Goal: Browse casually

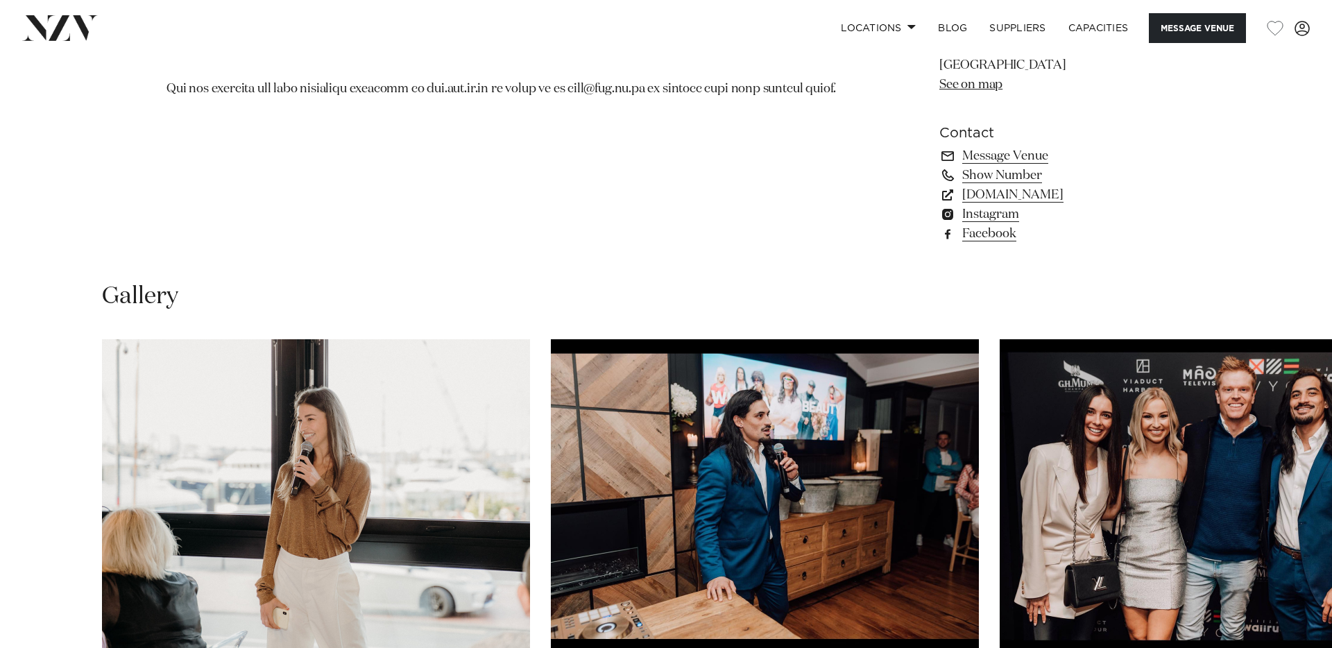
scroll to position [1338, 0]
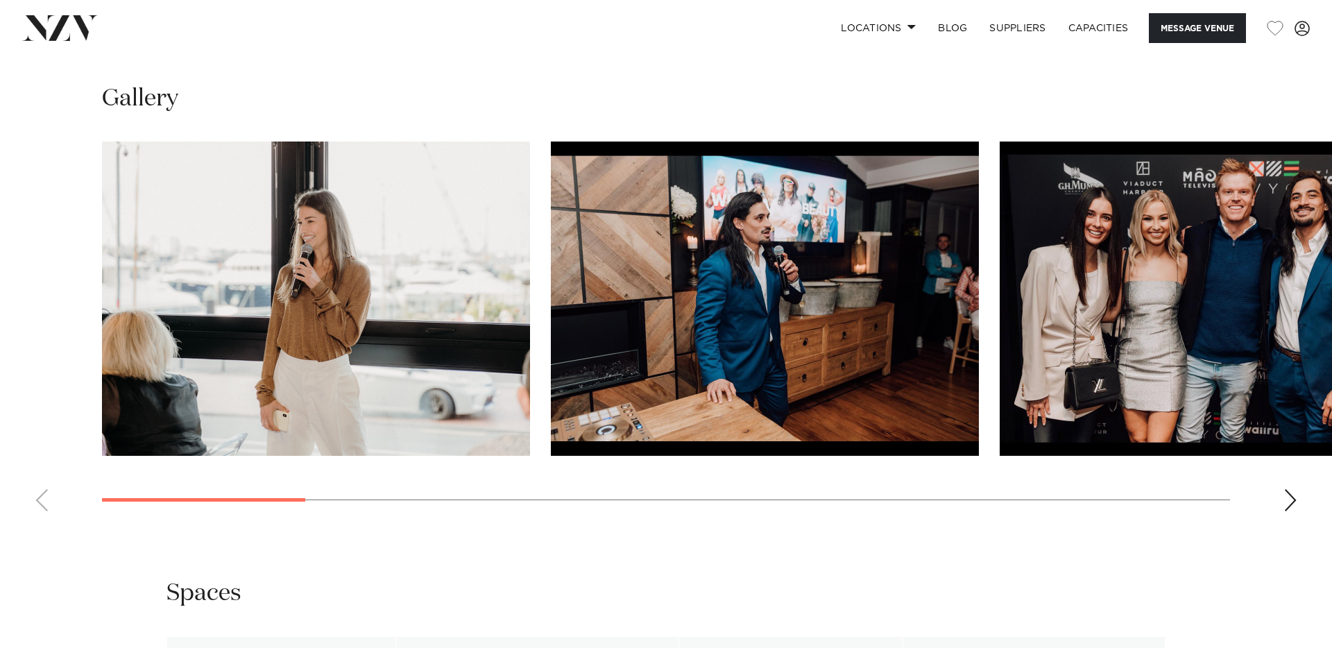
click at [1284, 511] on div "Next slide" at bounding box center [1290, 500] width 14 height 22
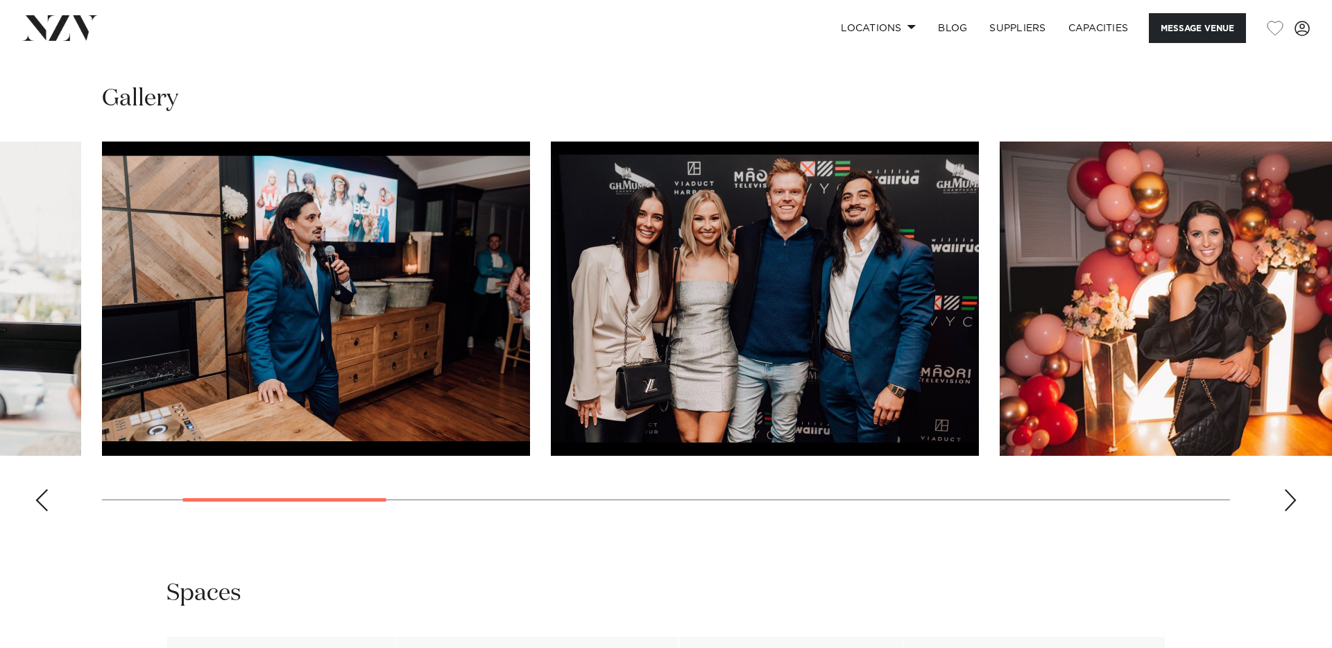
click at [1284, 511] on div "Next slide" at bounding box center [1290, 500] width 14 height 22
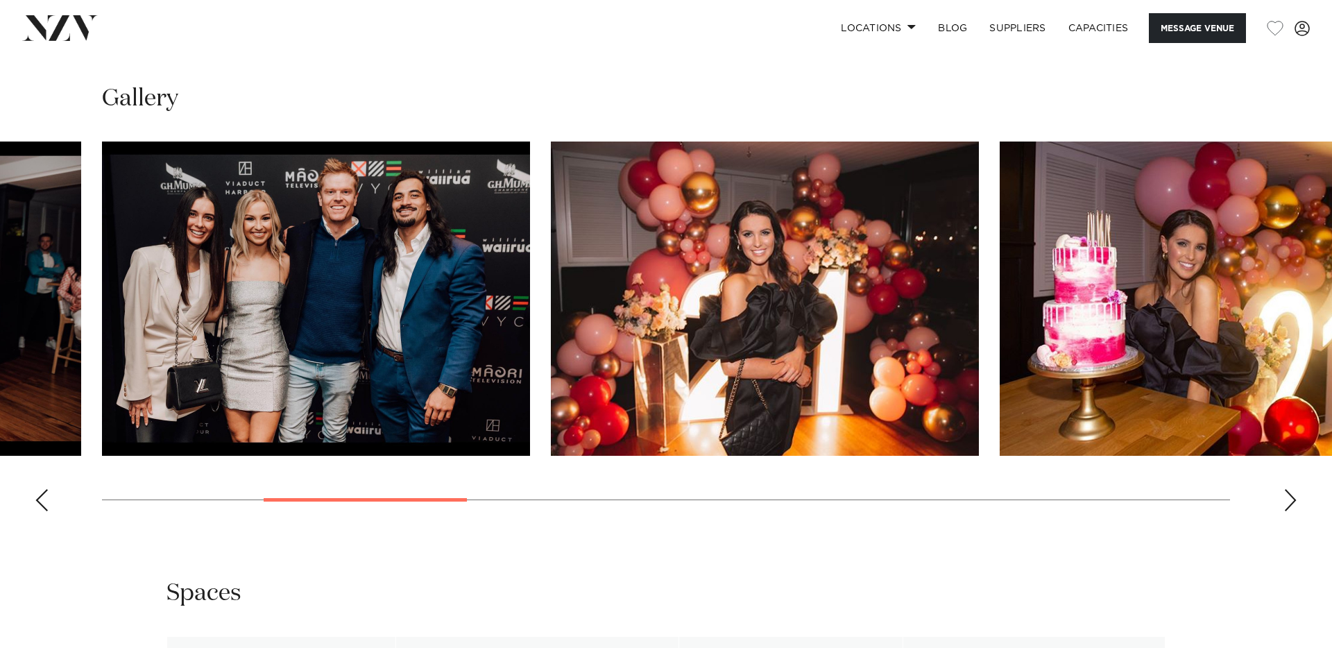
click at [1284, 511] on div "Next slide" at bounding box center [1290, 500] width 14 height 22
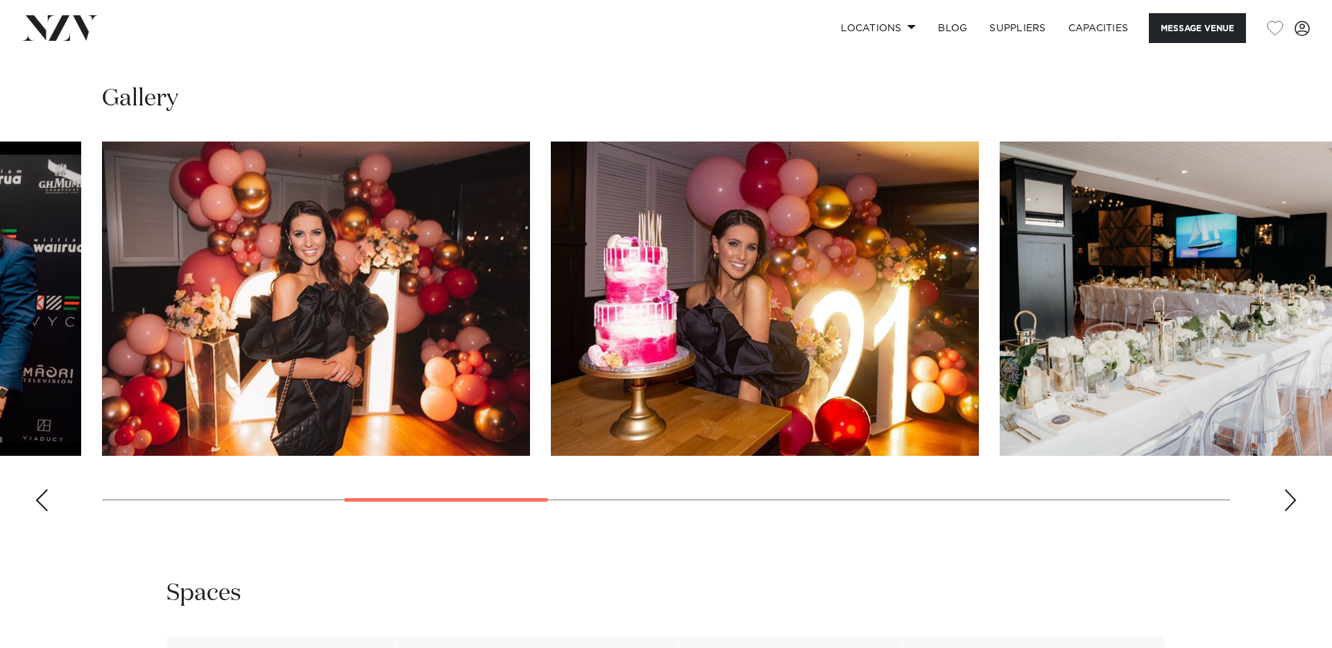
click at [1284, 511] on div "Next slide" at bounding box center [1290, 500] width 14 height 22
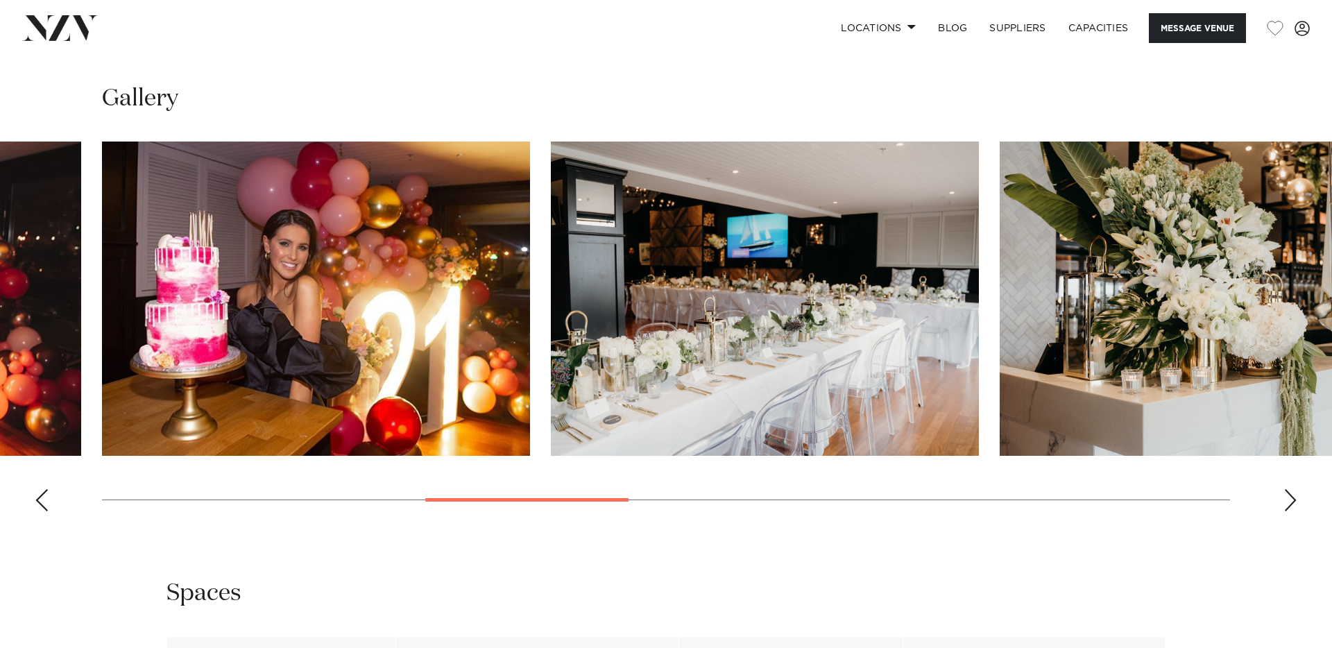
click at [1284, 511] on div "Next slide" at bounding box center [1290, 500] width 14 height 22
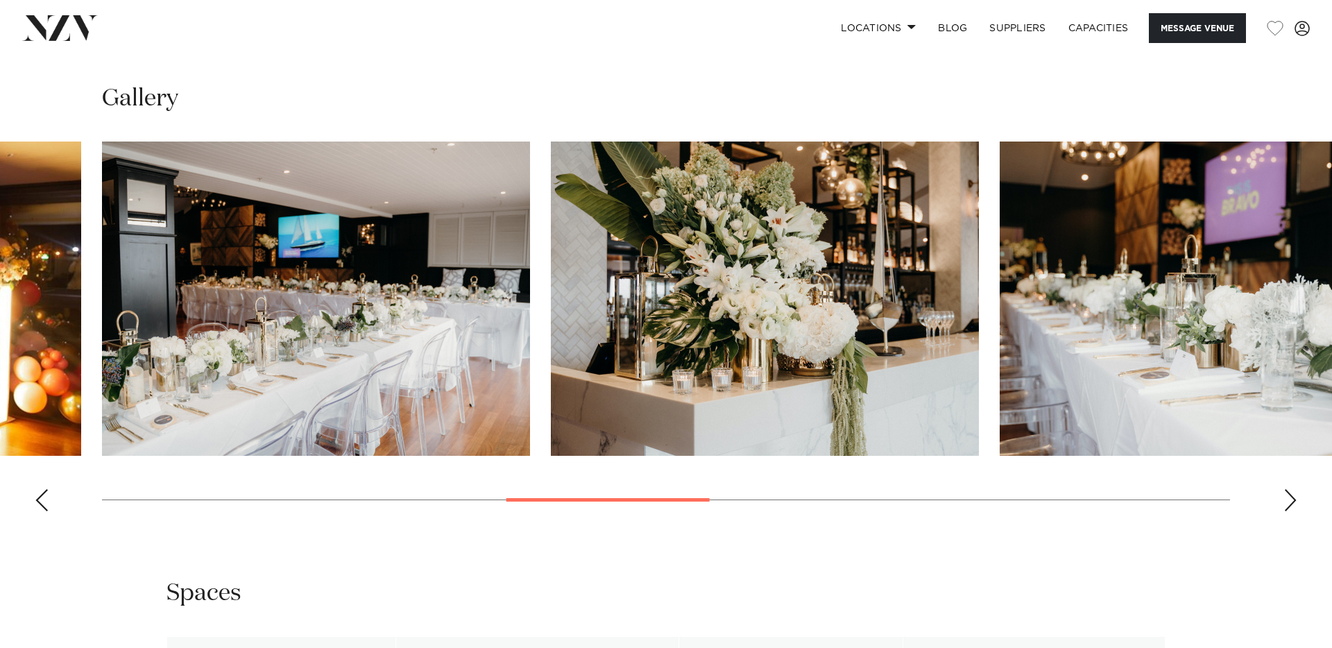
click at [1284, 511] on div "Next slide" at bounding box center [1290, 500] width 14 height 22
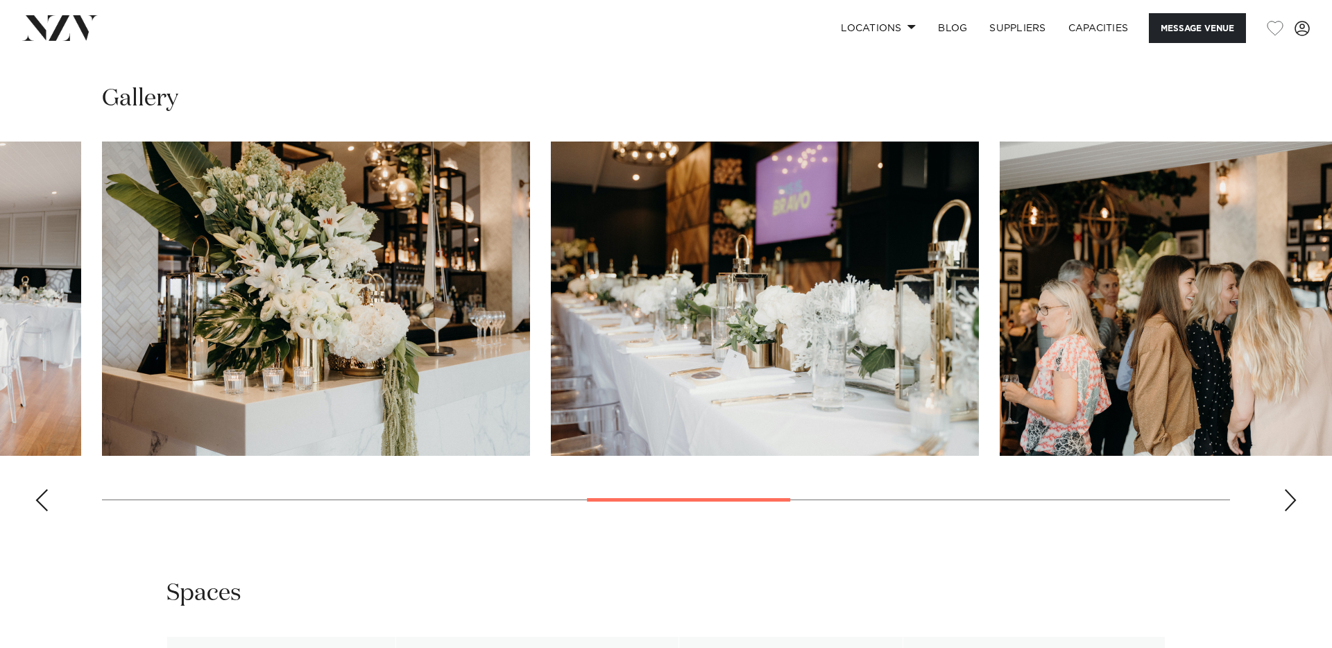
click at [1284, 511] on div "Next slide" at bounding box center [1290, 500] width 14 height 22
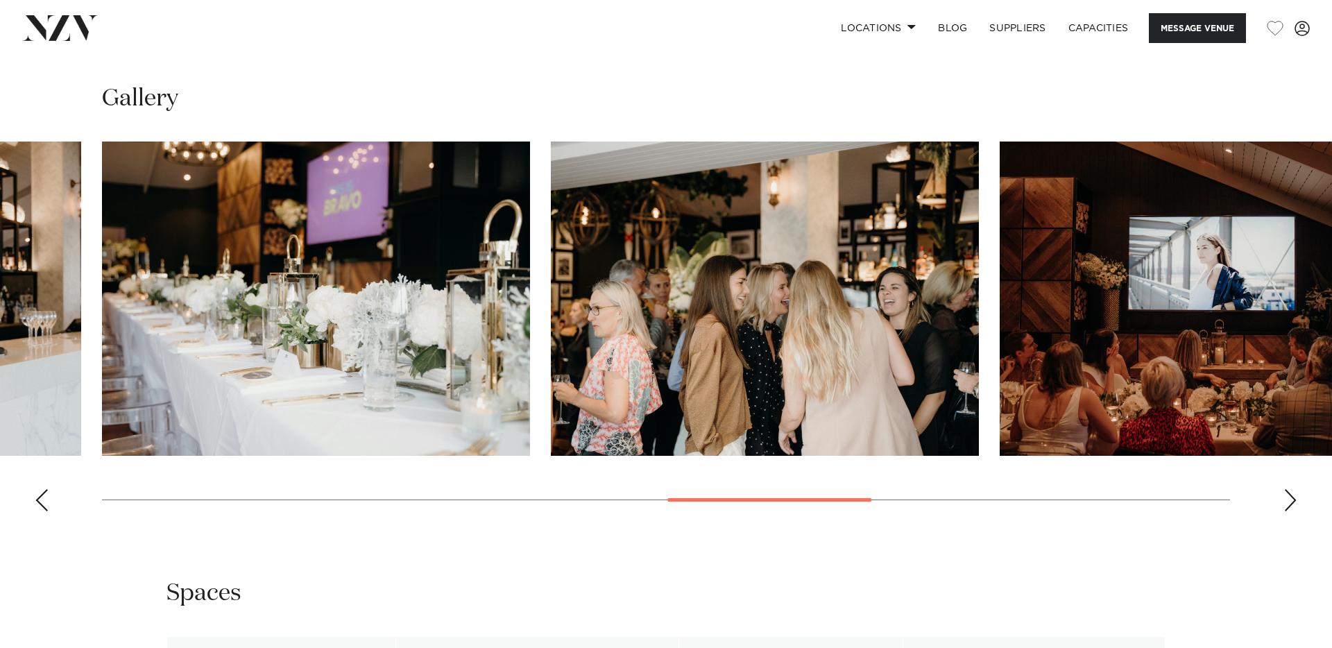
click at [1284, 511] on div "Next slide" at bounding box center [1290, 500] width 14 height 22
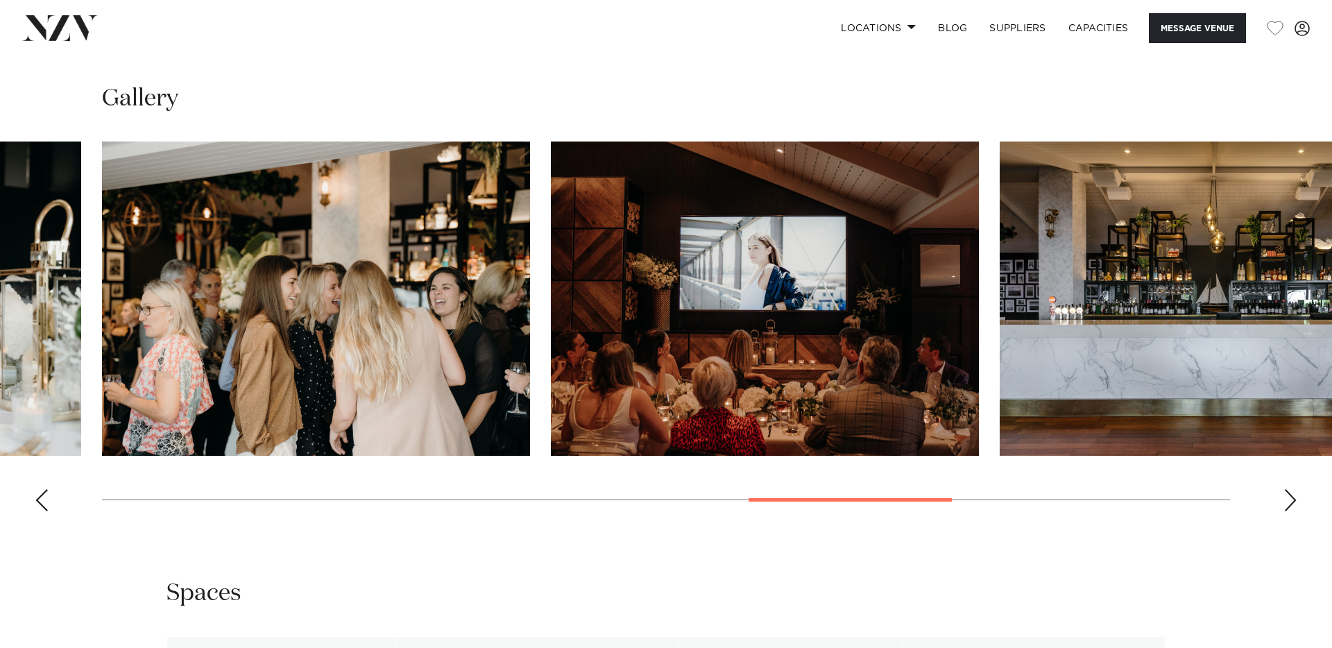
click at [1284, 511] on div "Next slide" at bounding box center [1290, 500] width 14 height 22
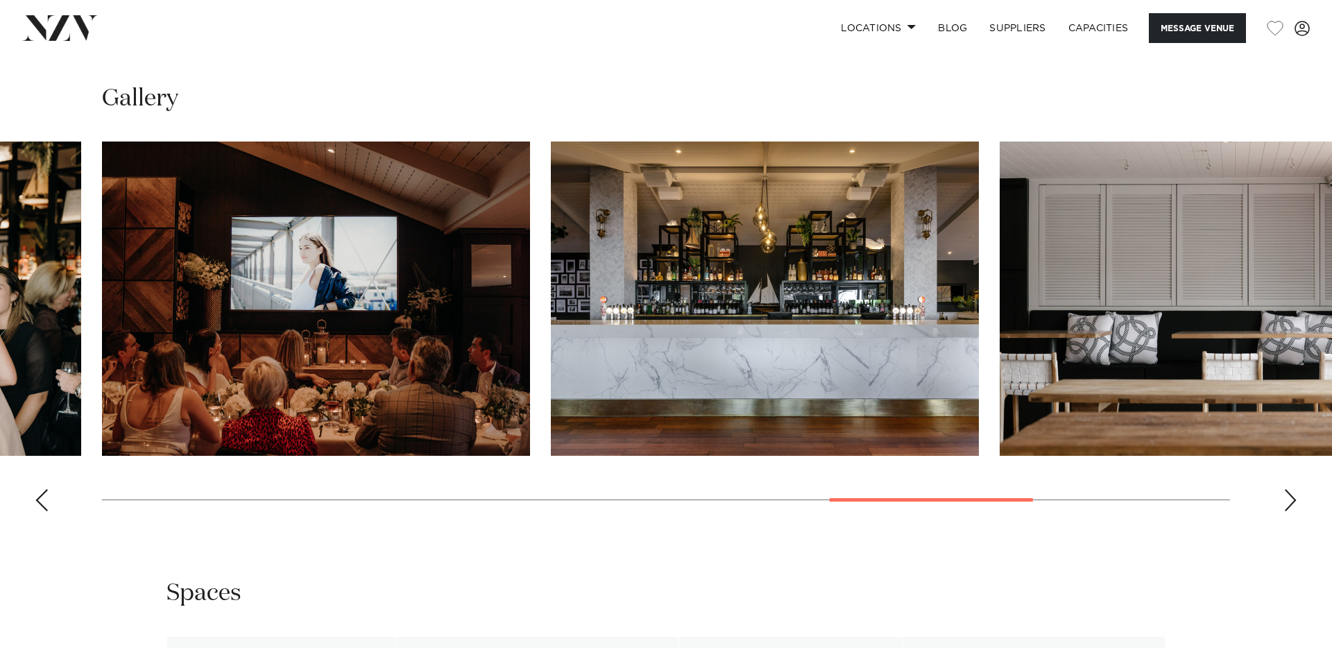
click at [1284, 511] on div "Next slide" at bounding box center [1290, 500] width 14 height 22
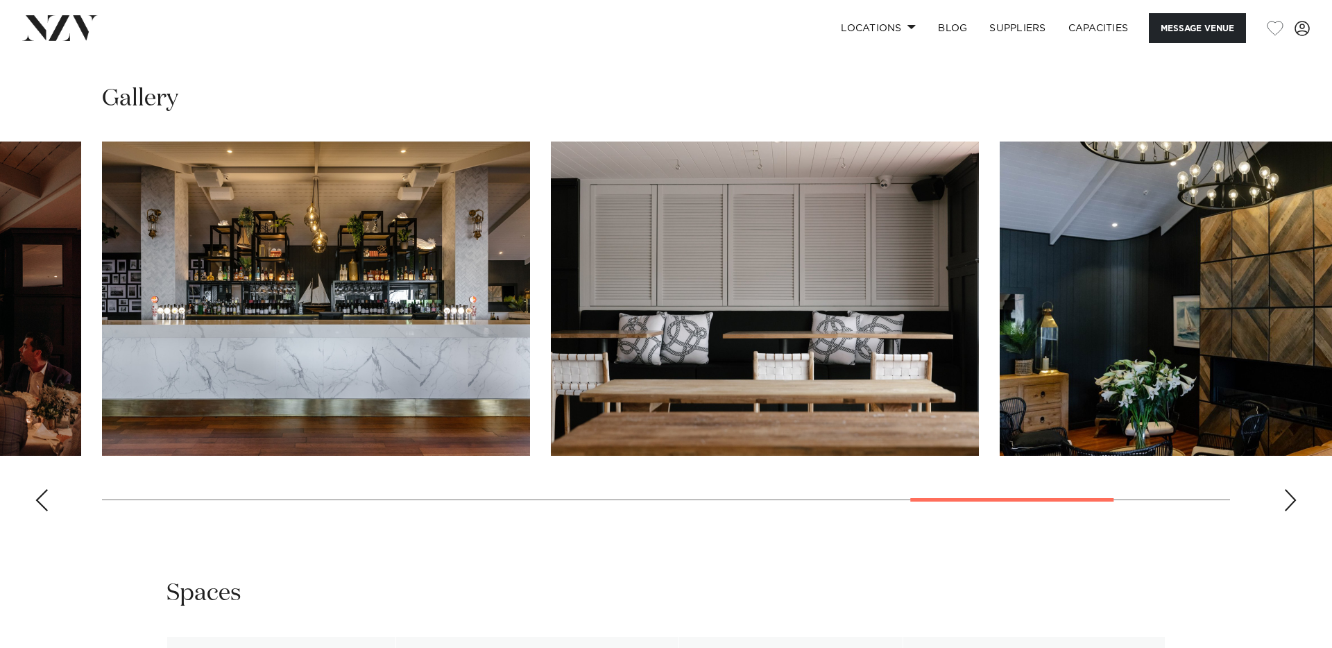
click at [1284, 511] on div "Next slide" at bounding box center [1290, 500] width 14 height 22
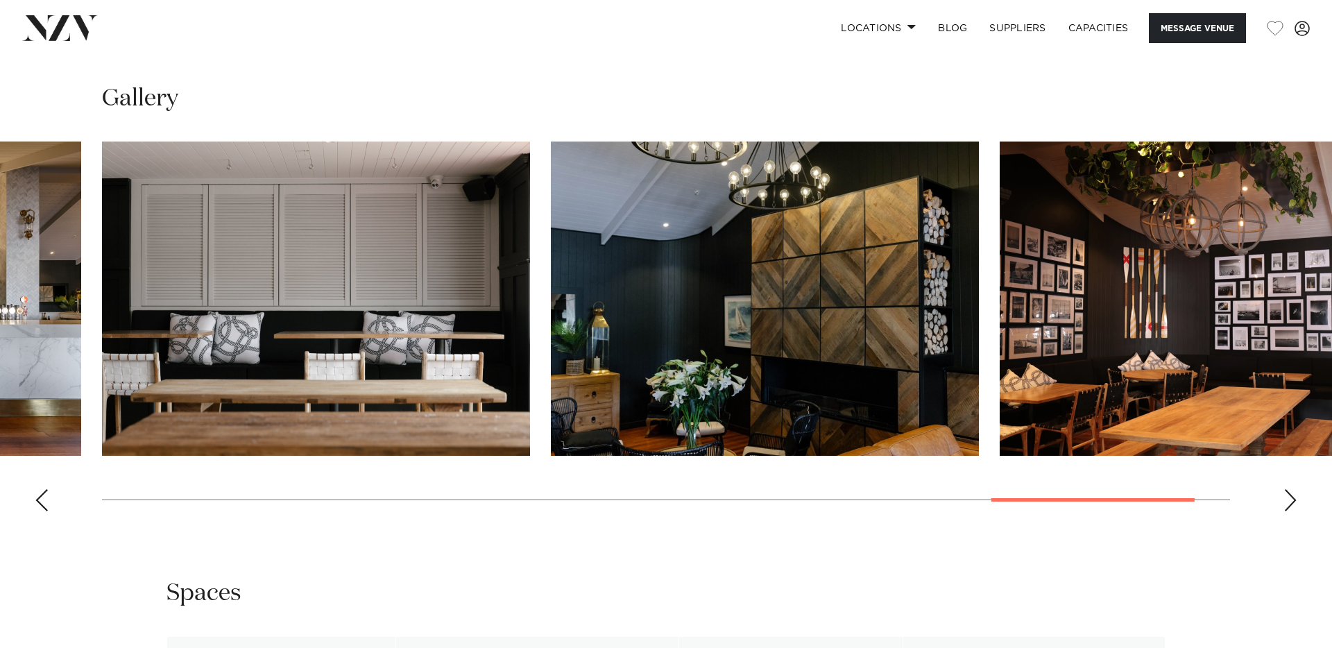
click at [1284, 511] on div "Next slide" at bounding box center [1290, 500] width 14 height 22
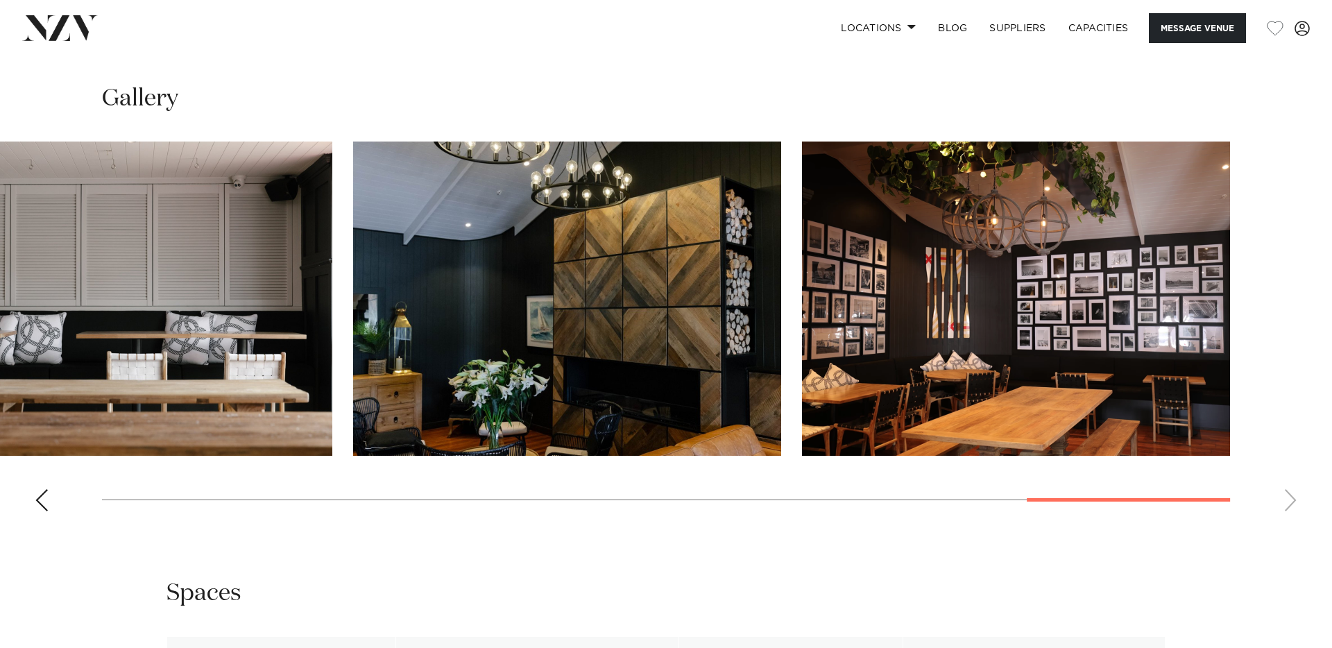
click at [1284, 522] on swiper-container at bounding box center [666, 331] width 1332 height 381
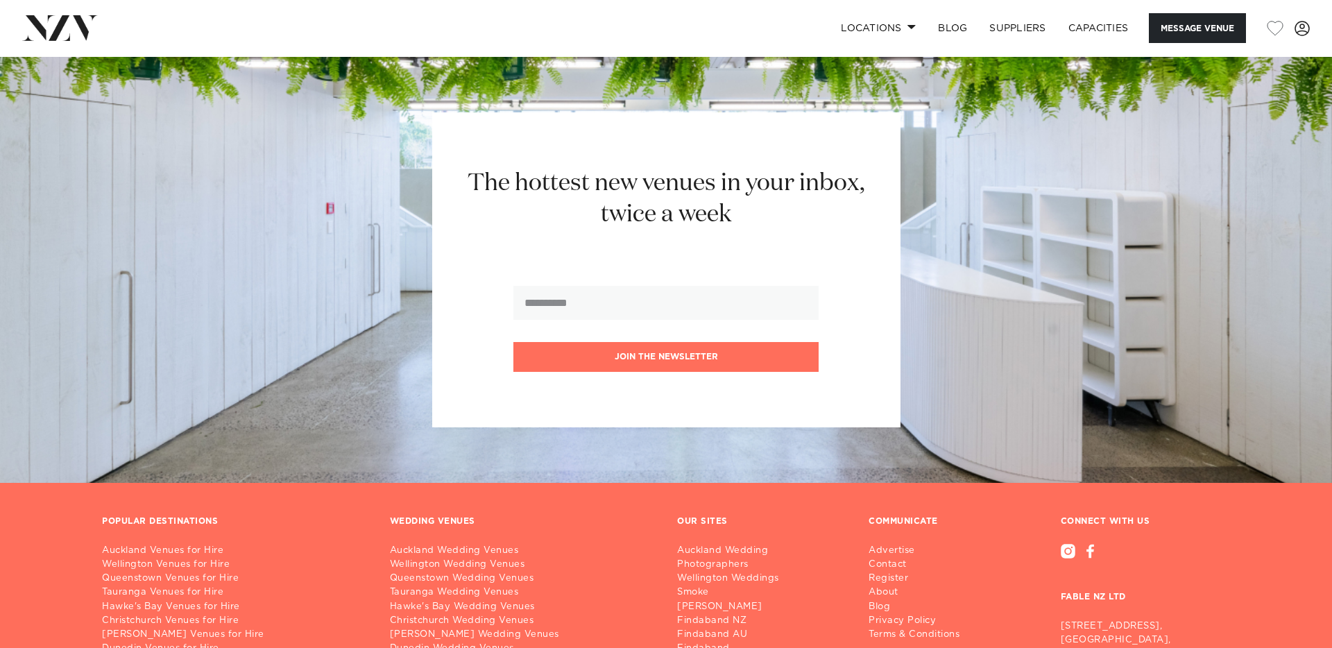
scroll to position [2067, 0]
